Goal: Task Accomplishment & Management: Use online tool/utility

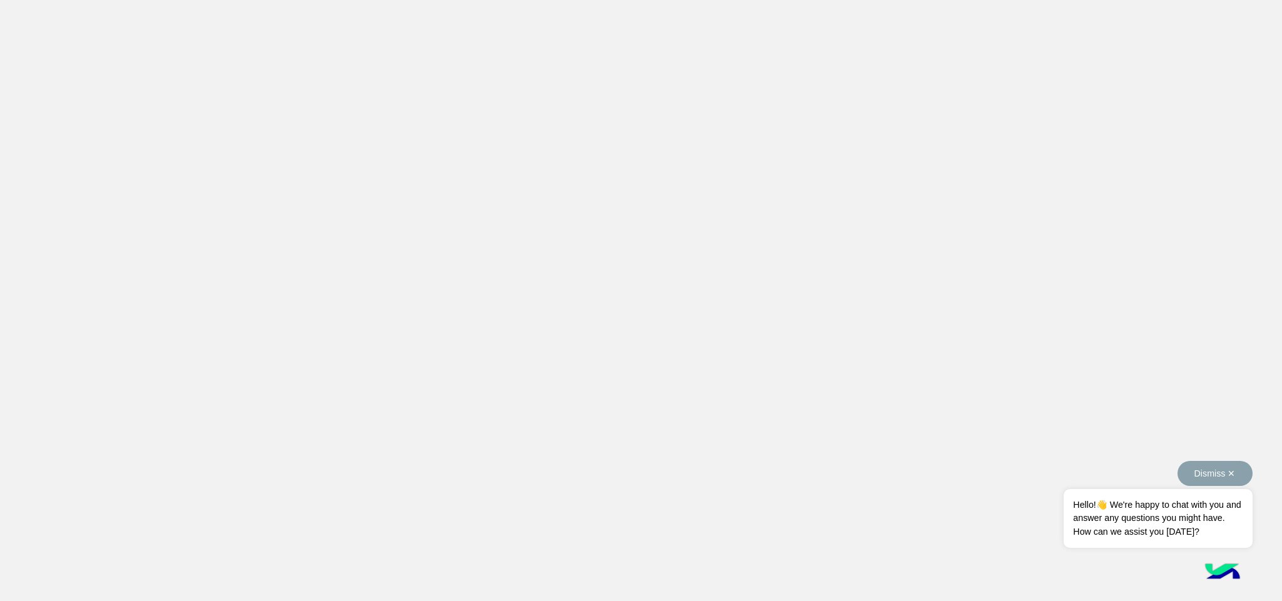
click at [1107, 530] on span "Hello!👋 We're happy to chat with you and answer any questions you might have. H…" at bounding box center [1158, 518] width 188 height 59
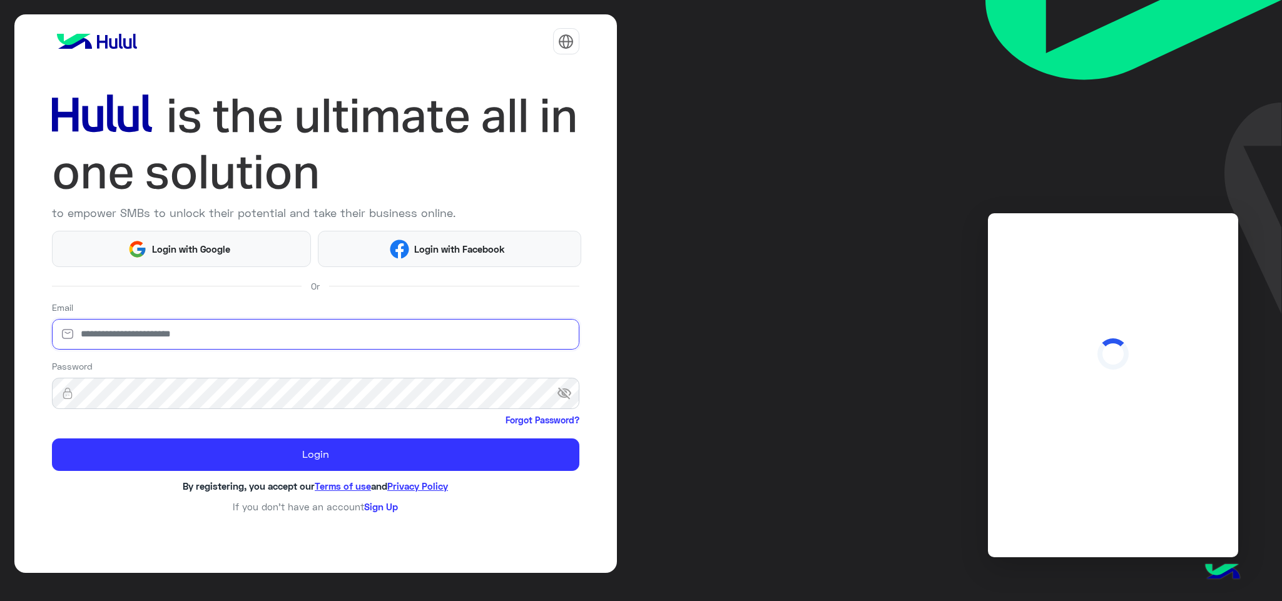
type input "**********"
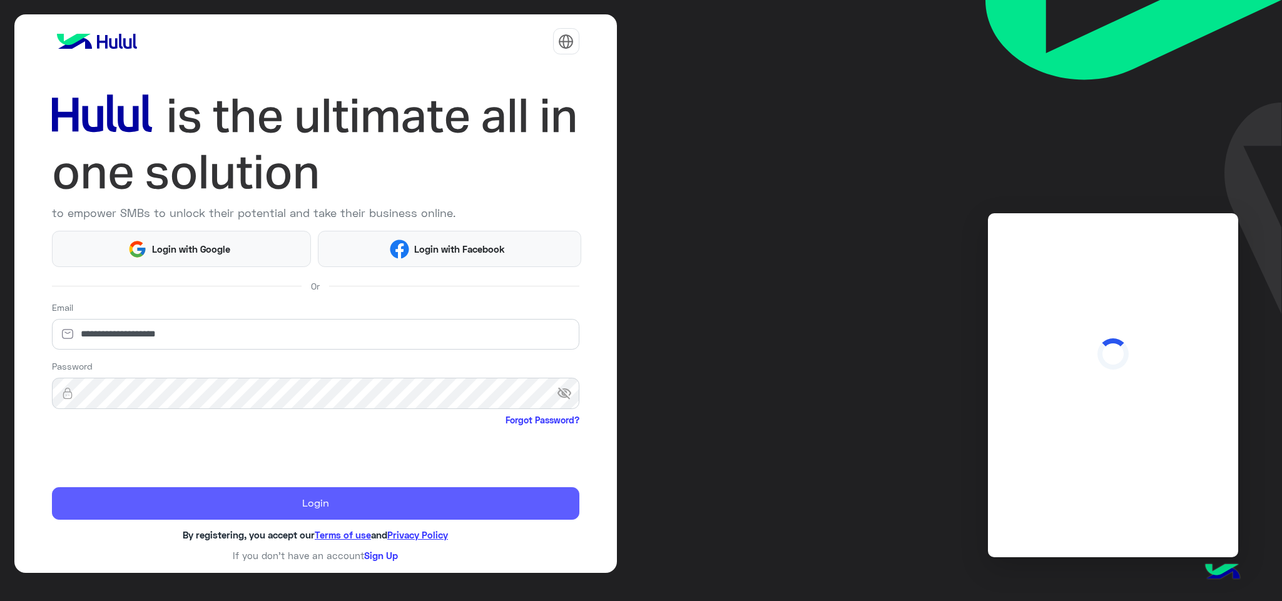
click at [118, 522] on div "**********" at bounding box center [315, 294] width 603 height 560
click at [128, 508] on button "Login" at bounding box center [316, 504] width 528 height 32
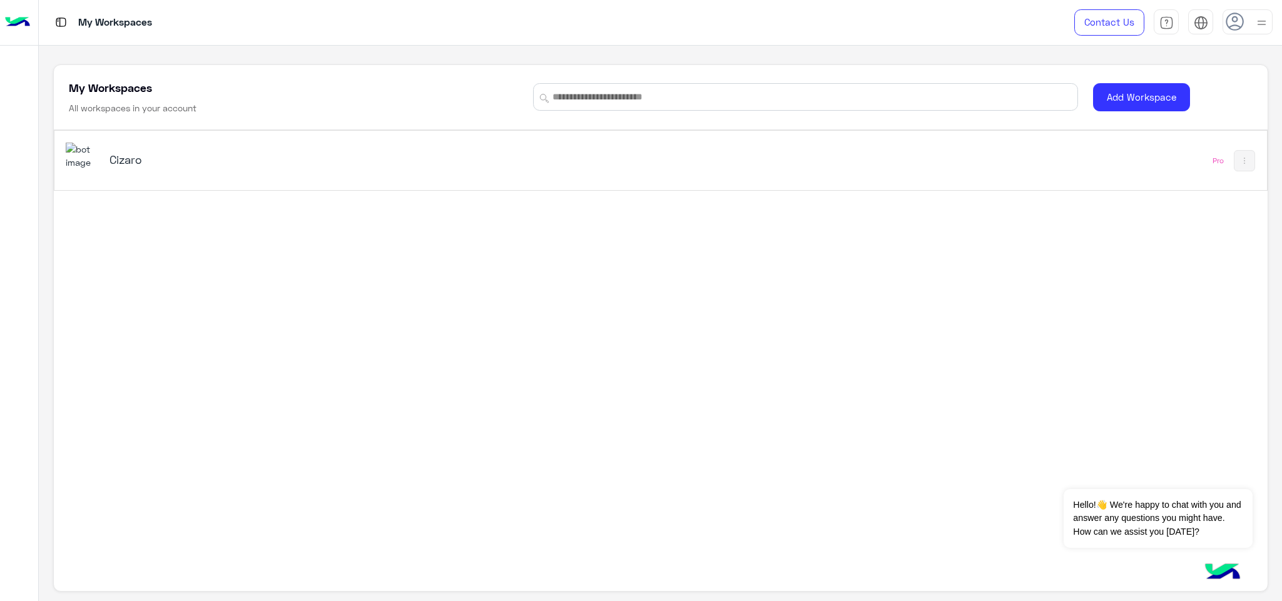
click at [800, 158] on div "Cizaro Pro" at bounding box center [660, 160] width 1213 height 59
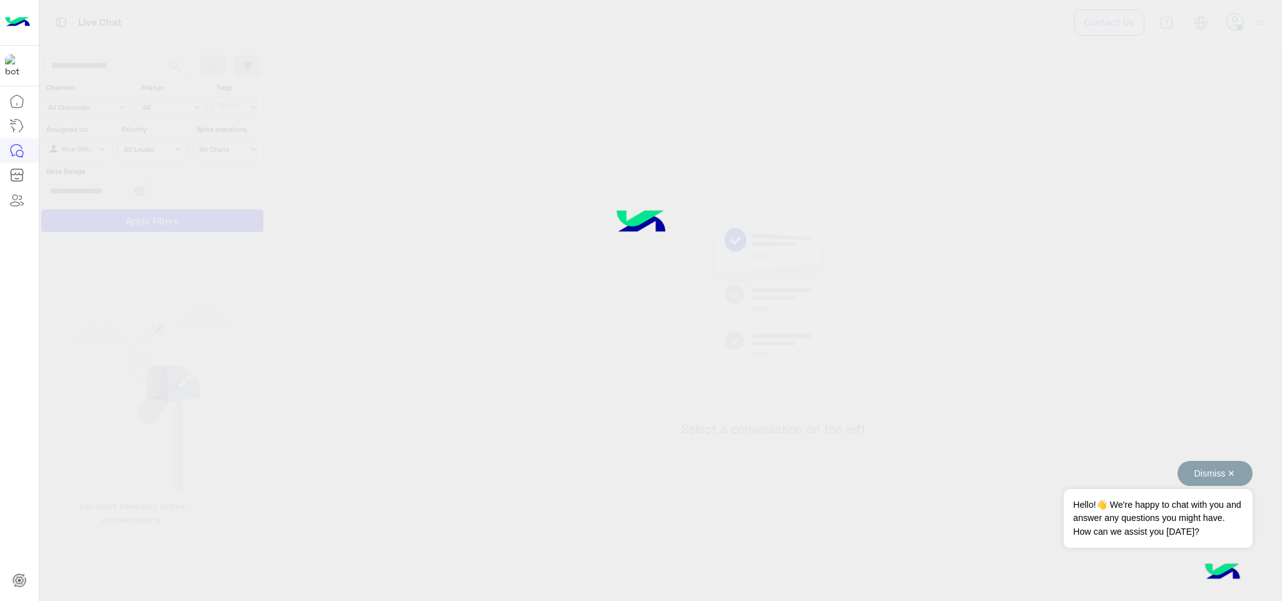
click at [1232, 468] on button "Dismiss ✕" at bounding box center [1215, 473] width 75 height 25
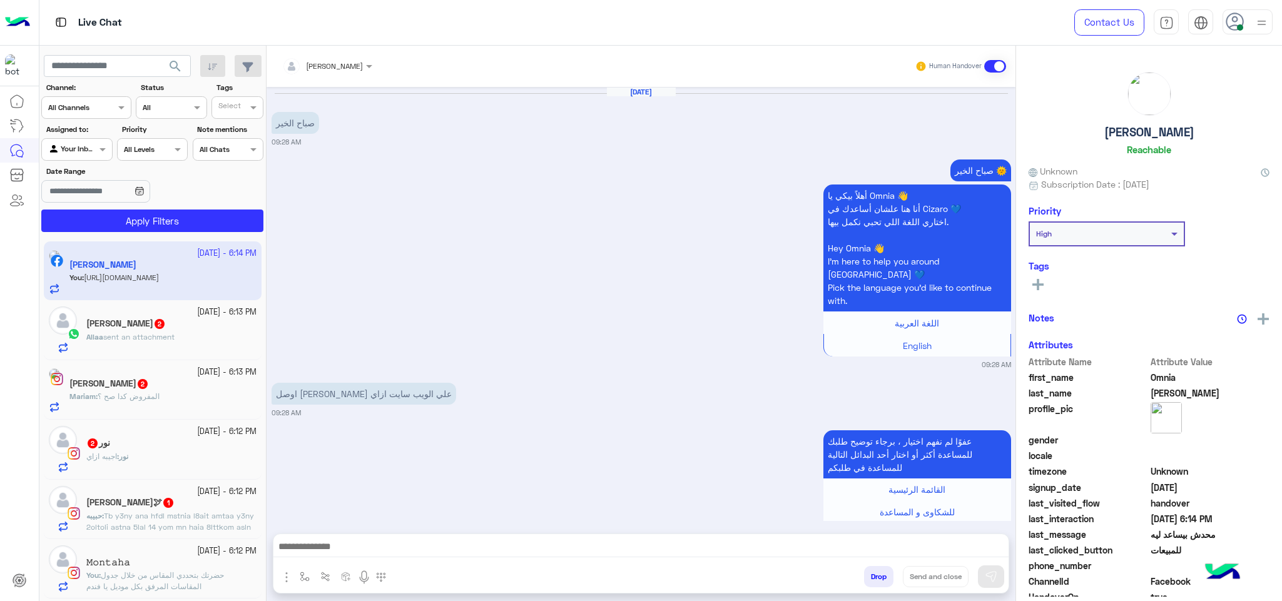
scroll to position [1207, 0]
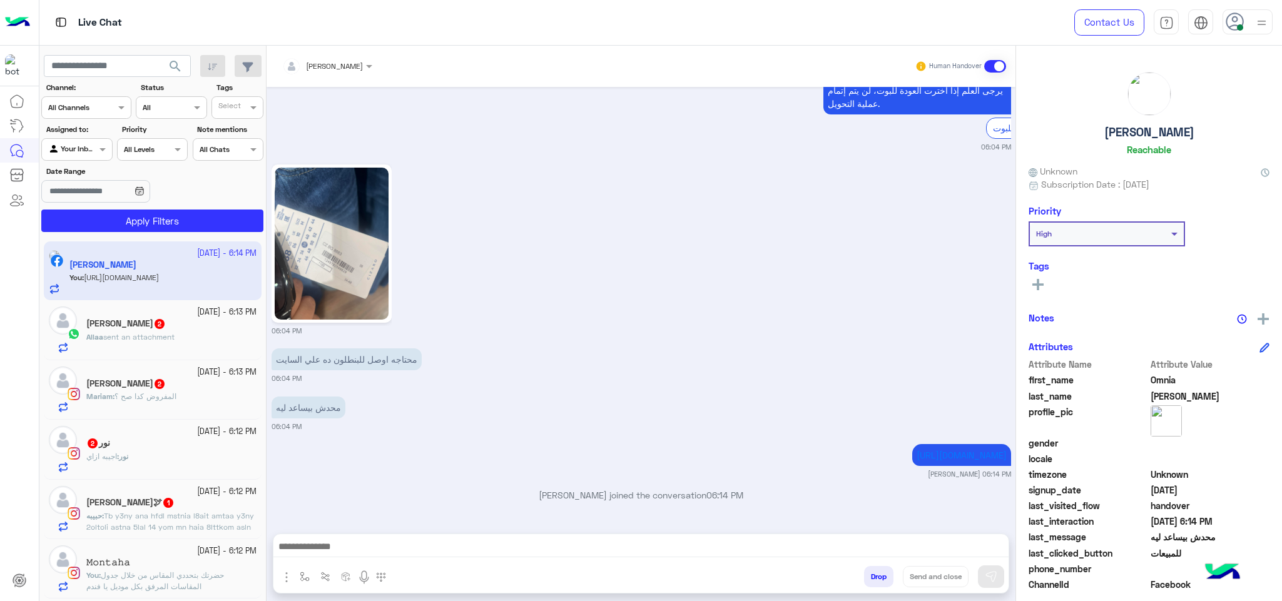
click at [573, 242] on div "06:04 PM" at bounding box center [642, 248] width 740 height 175
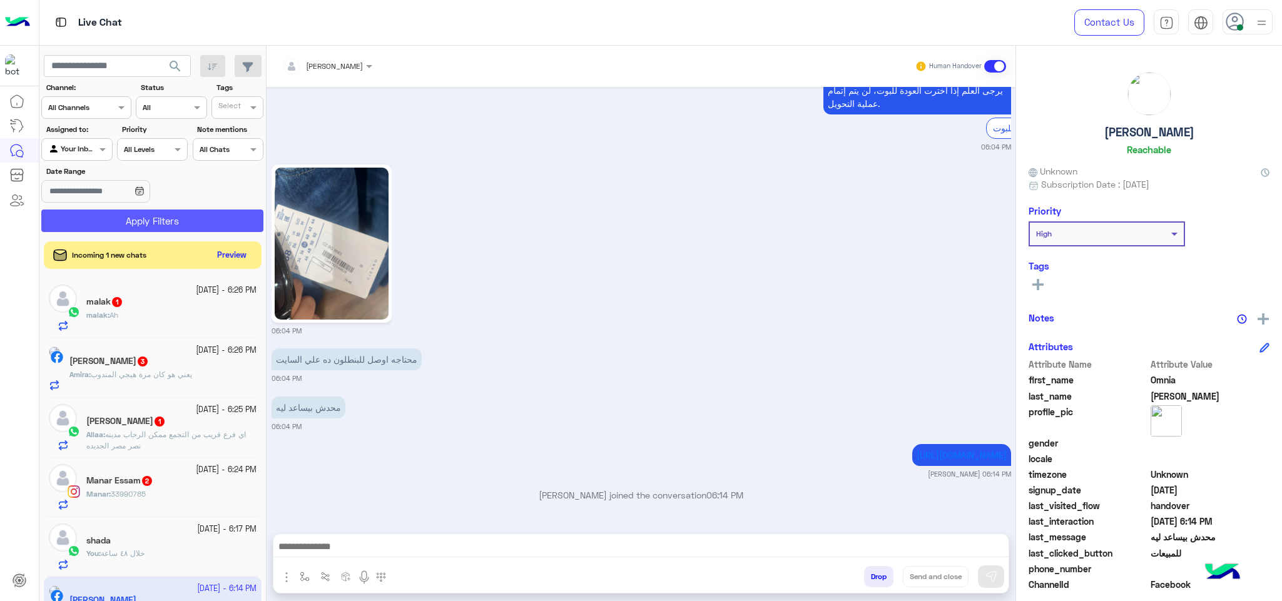
click at [216, 232] on button "Apply Filters" at bounding box center [152, 221] width 222 height 23
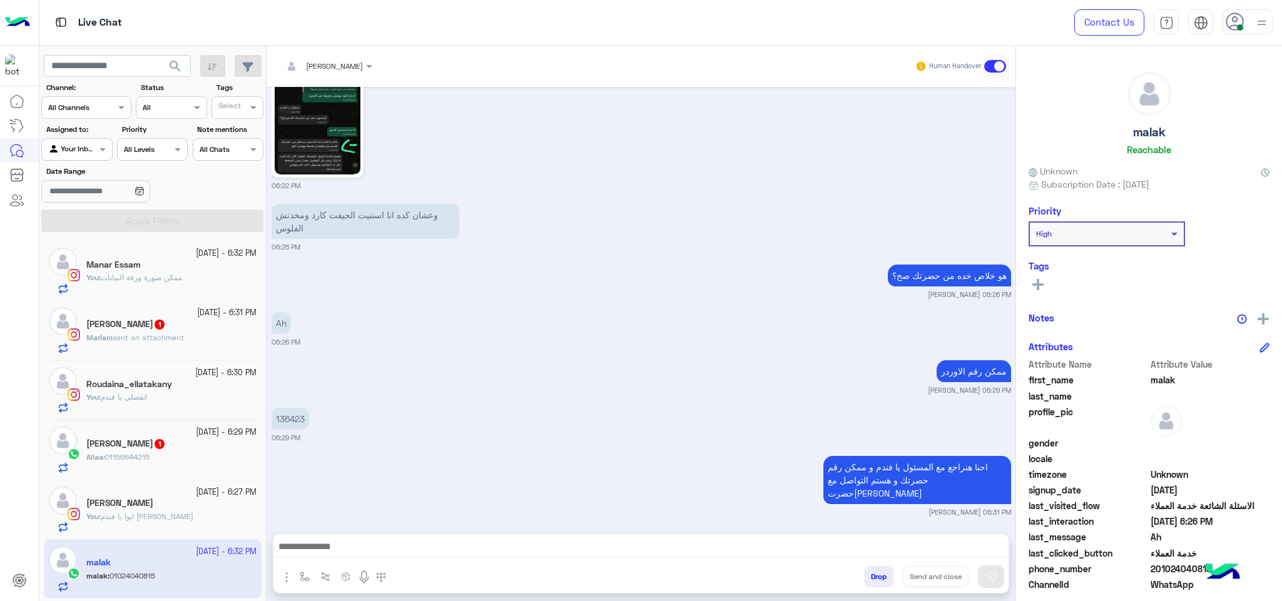
scroll to position [1279, 0]
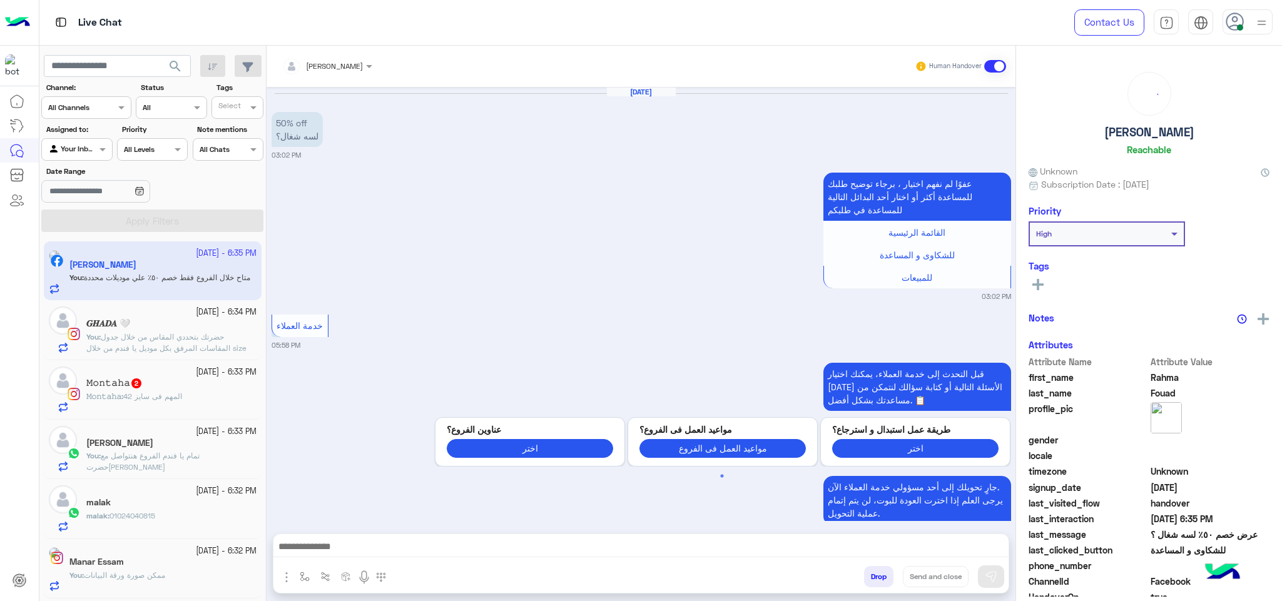
scroll to position [1644, 0]
